Goal: Check status

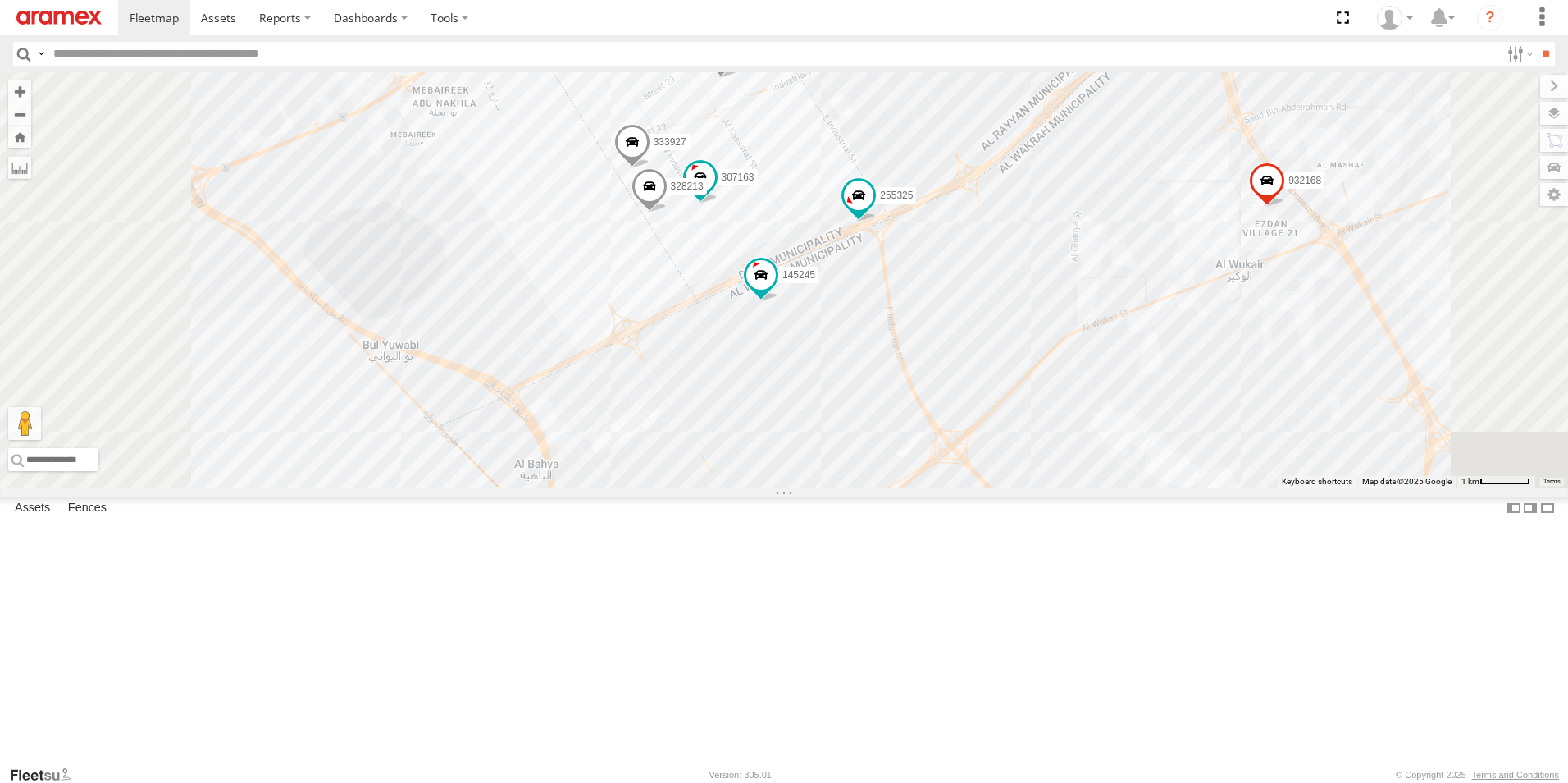
drag, startPoint x: 905, startPoint y: 647, endPoint x: 961, endPoint y: 547, distance: 114.6
click at [961, 488] on div "255325 258781 932168 332741 308330 261743 331635 304072 302410 27141 168269 180…" at bounding box center [784, 279] width 1568 height 415
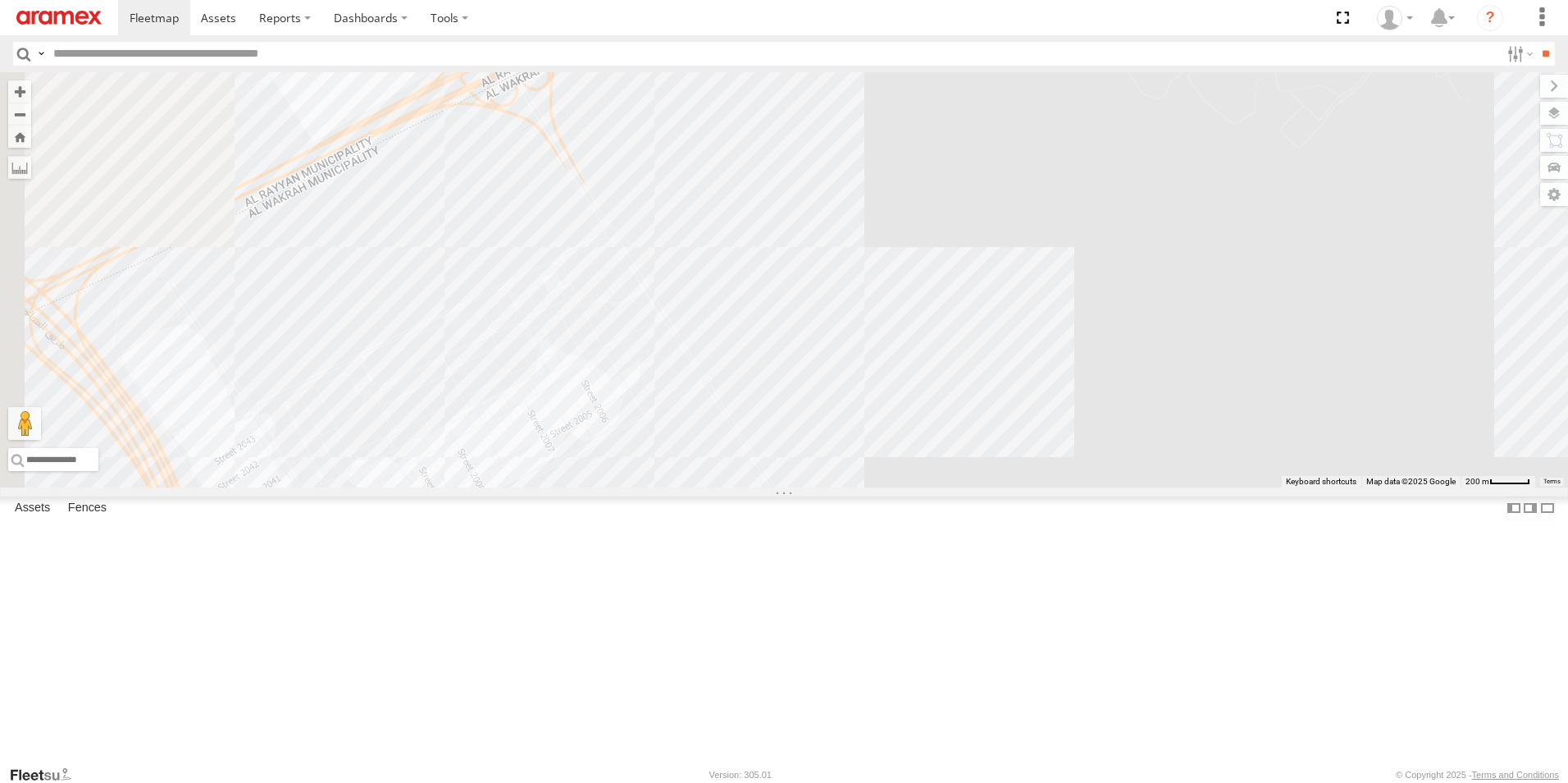
drag, startPoint x: 902, startPoint y: 460, endPoint x: 1166, endPoint y: 305, distance: 306.1
click at [1166, 304] on div "255325 258781 932168 332741 308330 261743 331635 304072 302410 27141 168269 180…" at bounding box center [784, 279] width 1568 height 415
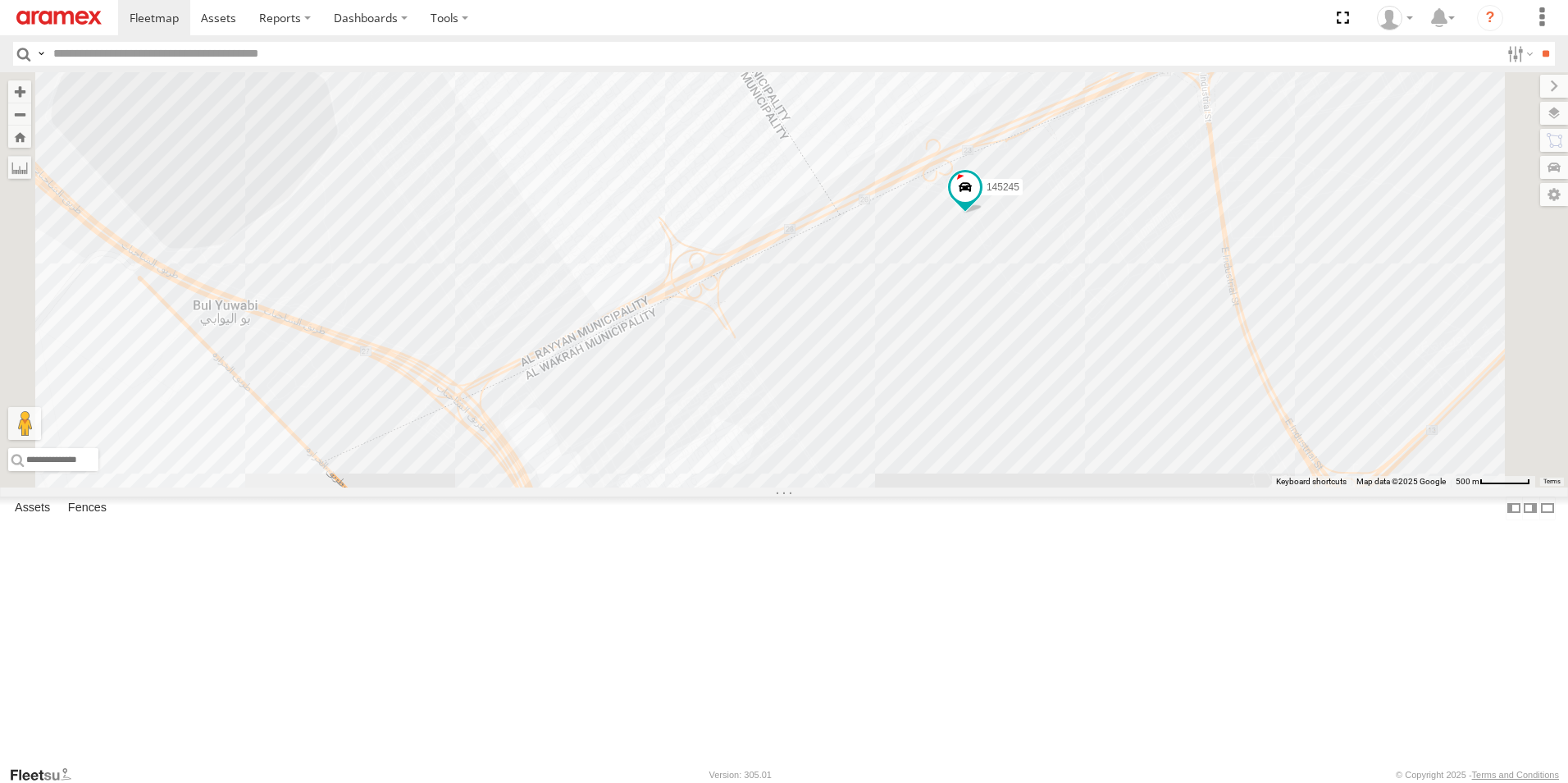
drag, startPoint x: 1234, startPoint y: 360, endPoint x: 1097, endPoint y: 649, distance: 319.8
click at [1097, 488] on div "255325 258781 932168 332741 308330 261743 331635 304072 302410 27141 168269 180…" at bounding box center [784, 279] width 1568 height 415
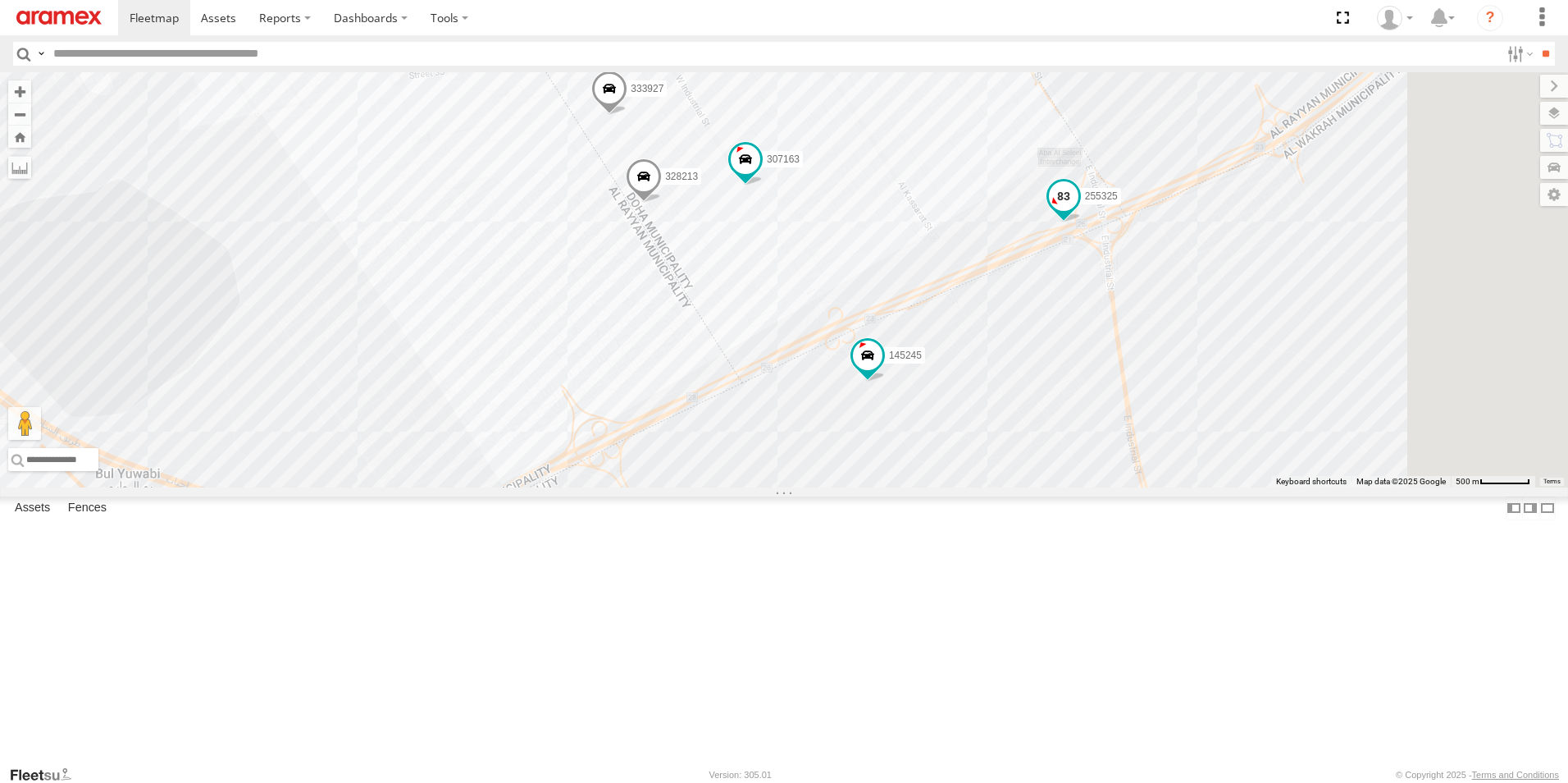
click at [1078, 211] on span at bounding box center [1064, 196] width 30 height 30
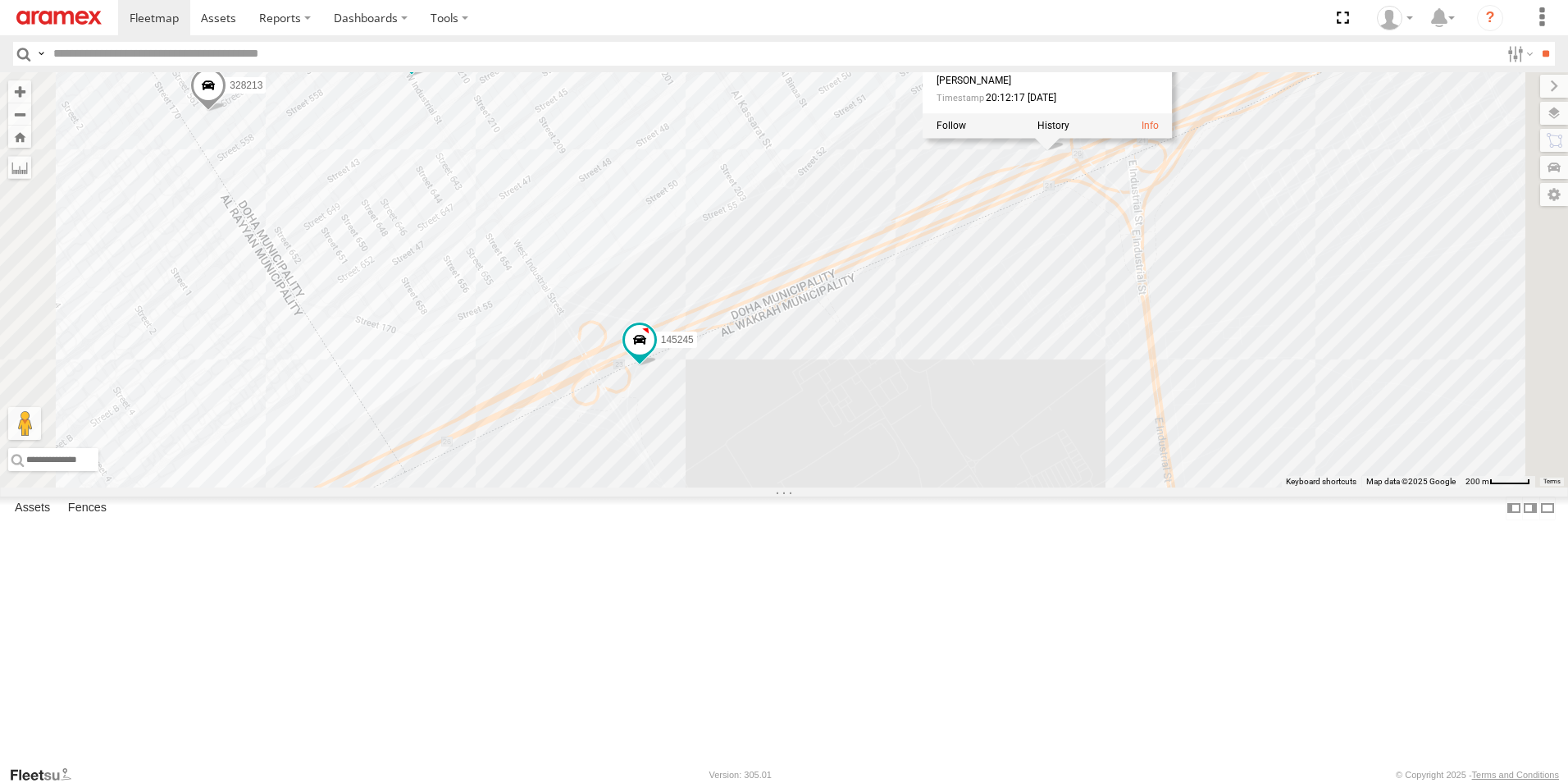
drag, startPoint x: 1233, startPoint y: 421, endPoint x: 1145, endPoint y: 590, distance: 190.5
click at [1145, 488] on div "255325 258781 932168 332741 308330 261743 331635 304072 302410 27141 168269 180…" at bounding box center [784, 279] width 1568 height 415
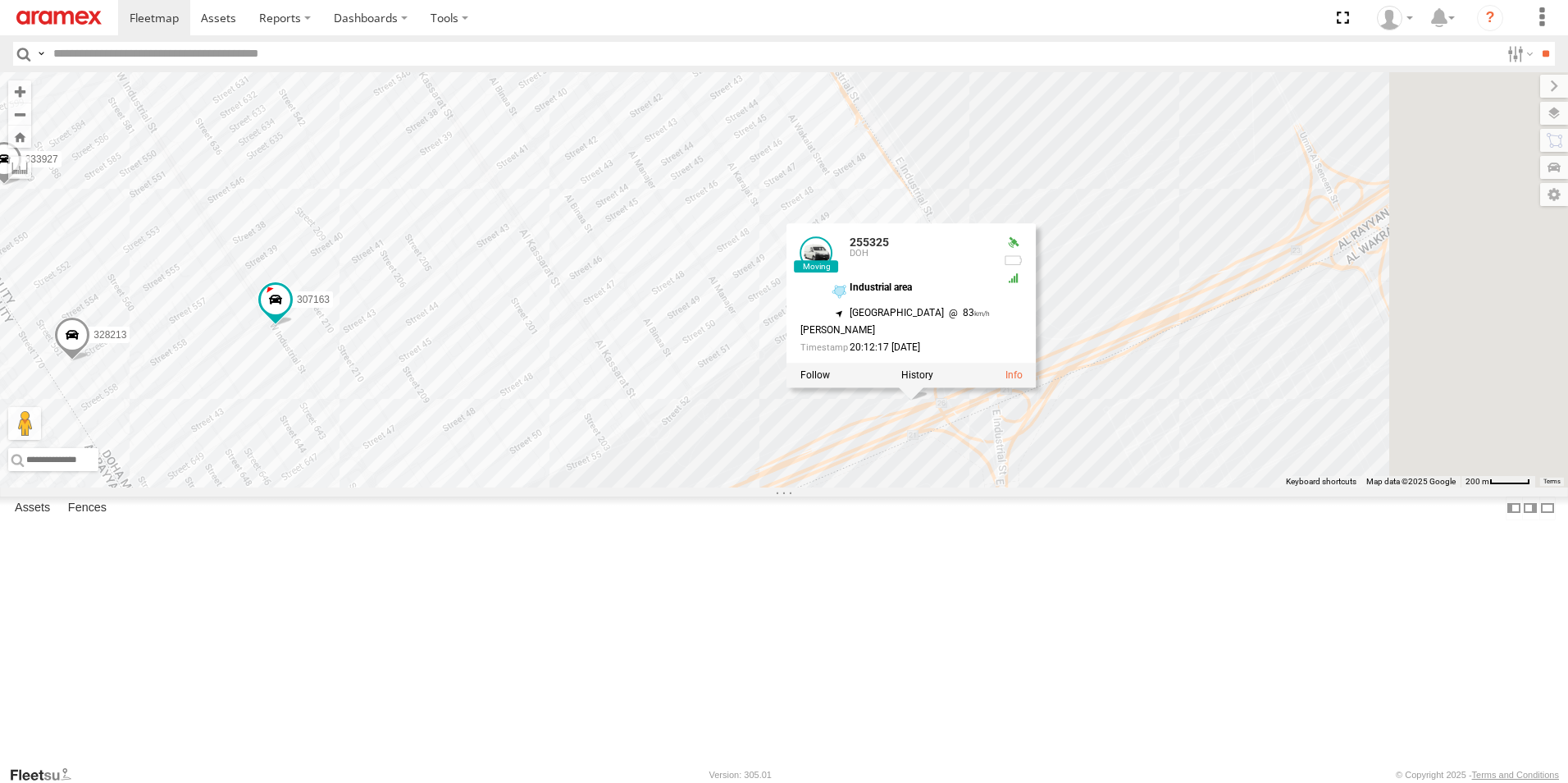
click at [1145, 488] on div "255325 258781 932168 332741 308330 261743 331635 304072 302410 27141 168269 180…" at bounding box center [784, 279] width 1568 height 415
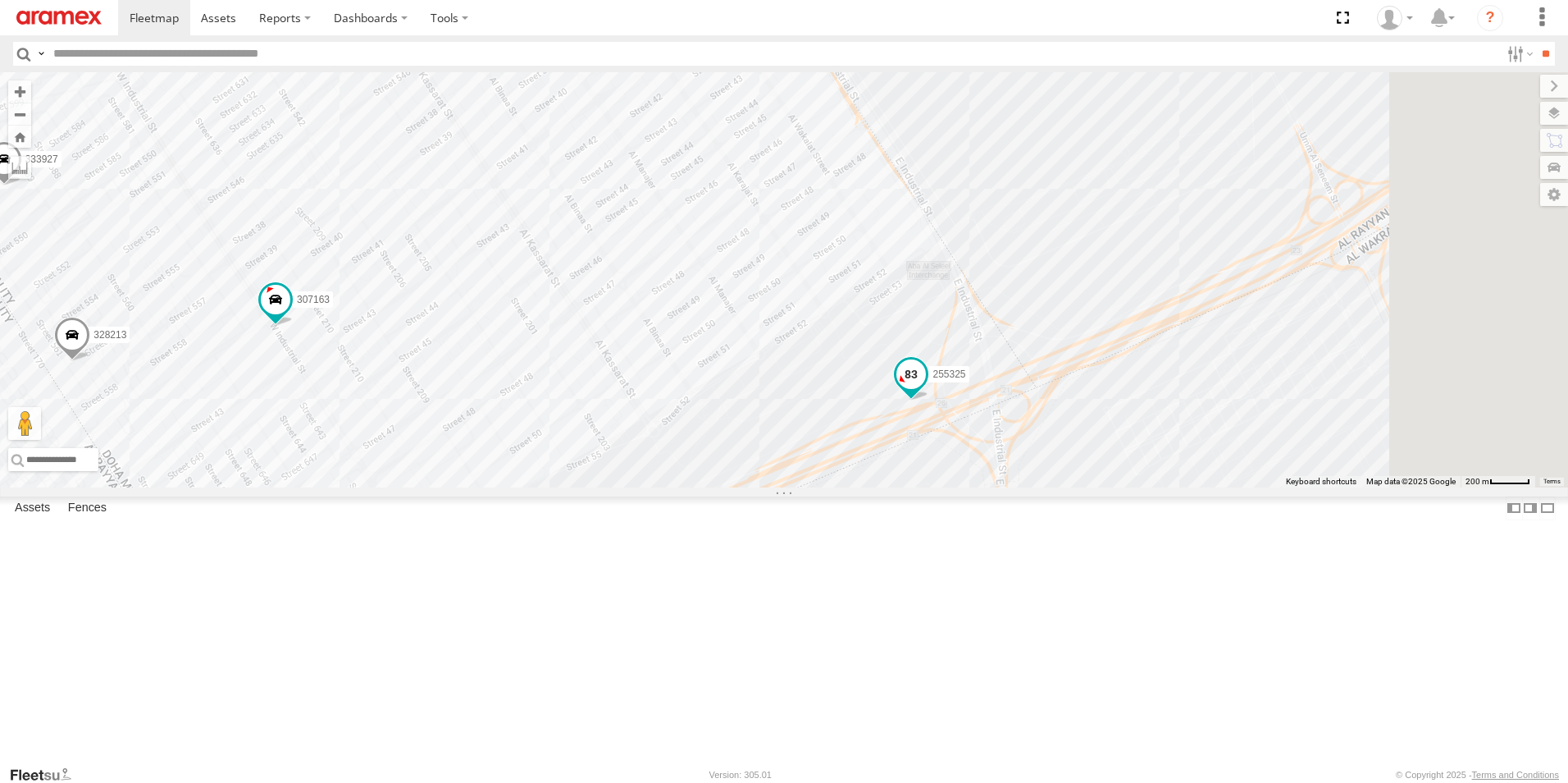
click at [929, 401] on span at bounding box center [911, 378] width 36 height 44
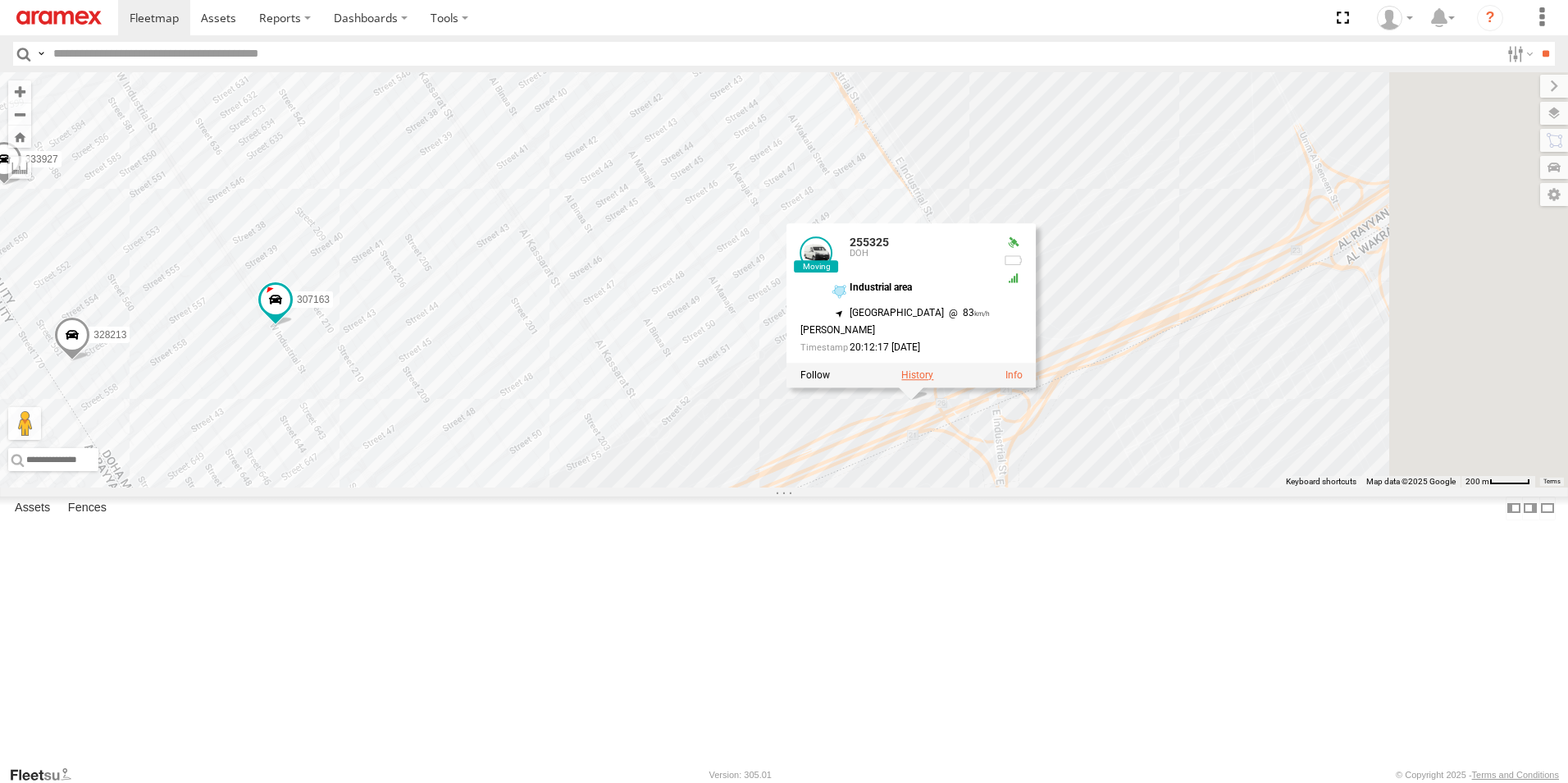
click at [933, 382] on label at bounding box center [917, 375] width 32 height 11
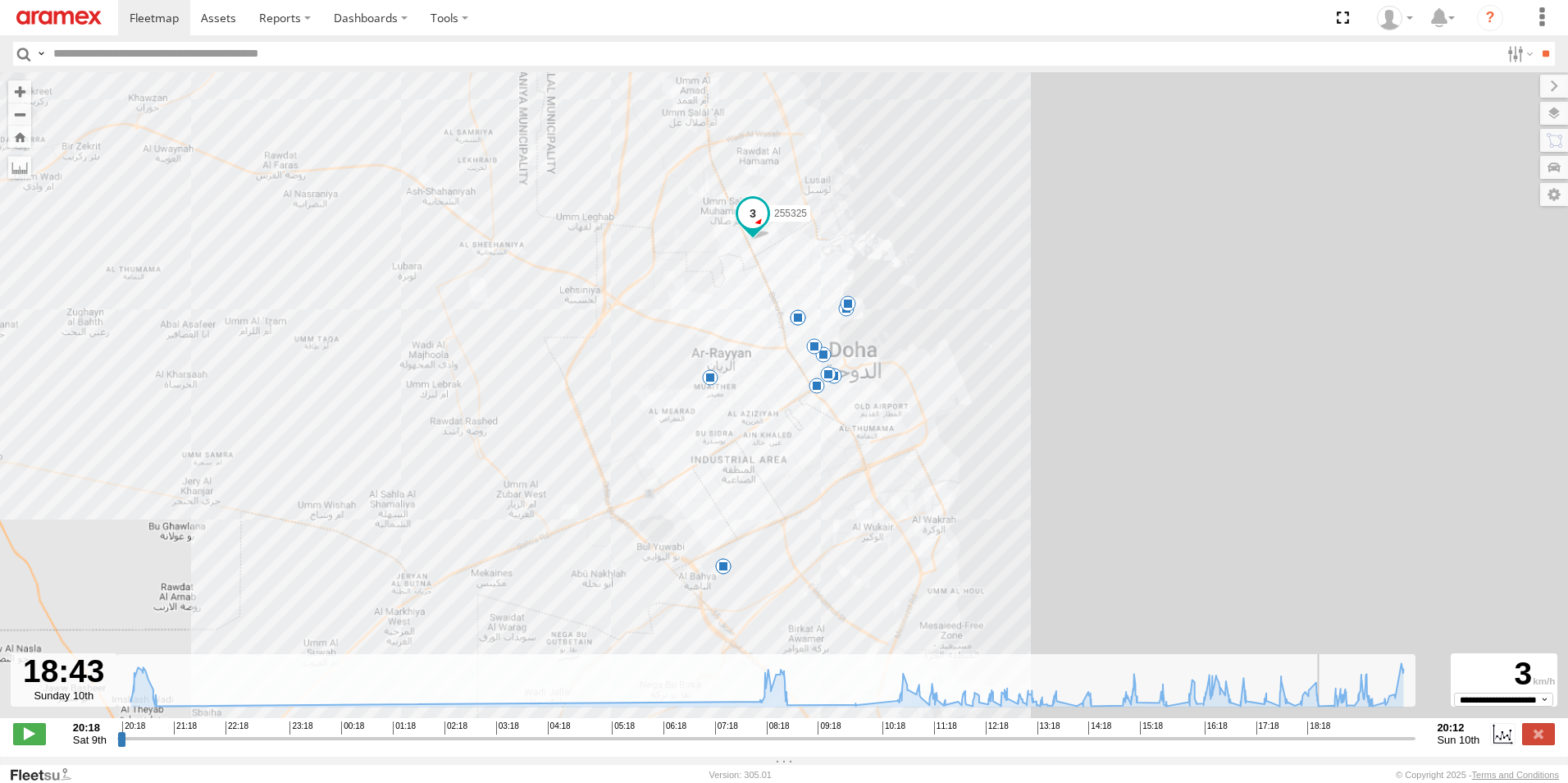
drag, startPoint x: 124, startPoint y: 747, endPoint x: 1332, endPoint y: 758, distance: 1208.1
type input "**********"
click at [1332, 746] on input "range" at bounding box center [767, 739] width 1299 height 16
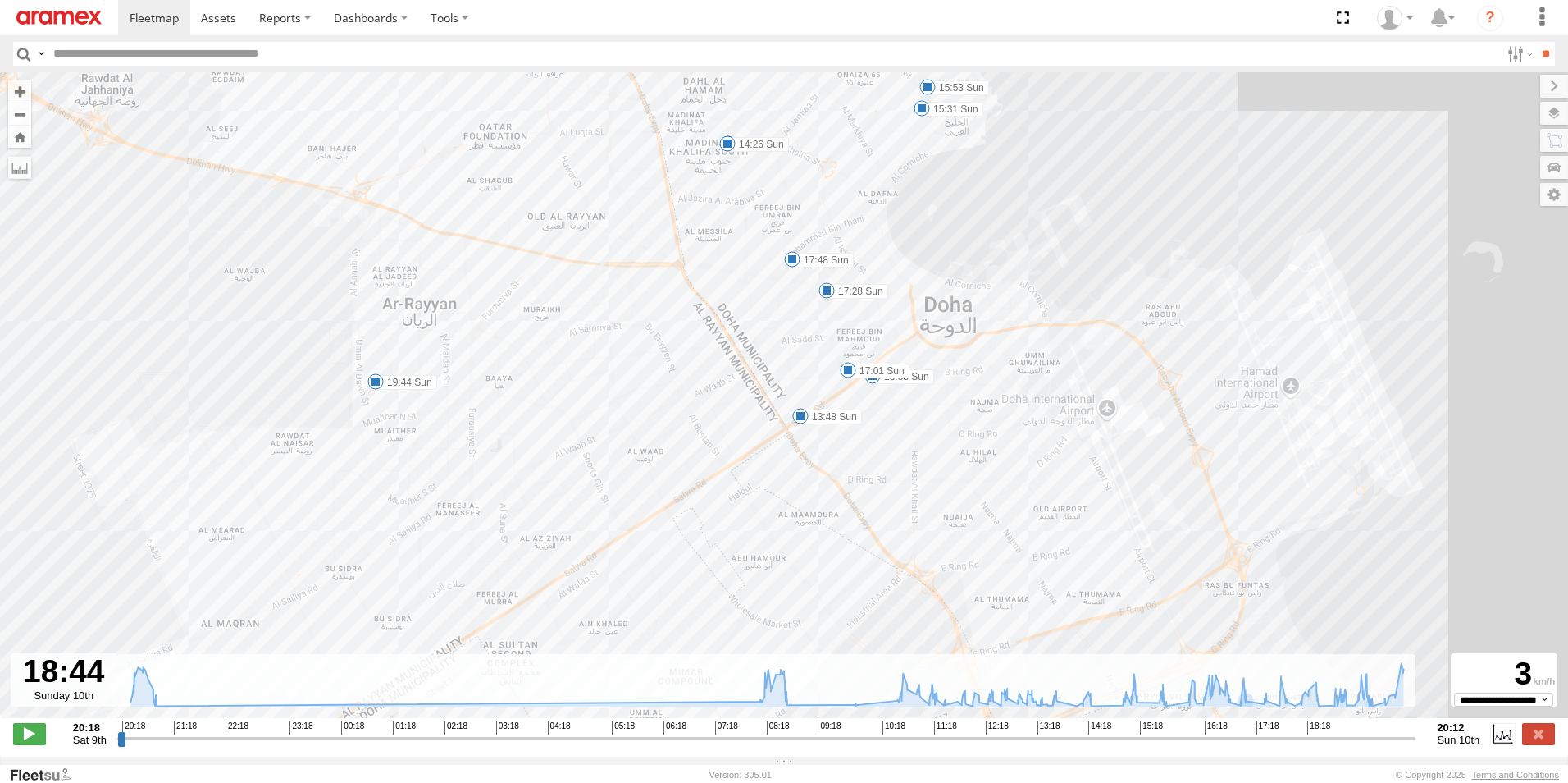
drag, startPoint x: 1027, startPoint y: 520, endPoint x: 995, endPoint y: 349, distance: 174.0
click at [995, 349] on div "255325 20:54 Sat 08:42 Sun 09:13 Sun 13:33 Sun 13:48 Sun 14:26 Sun 15:31 Sun 15…" at bounding box center [784, 403] width 1568 height 663
